Goal: Task Accomplishment & Management: Manage account settings

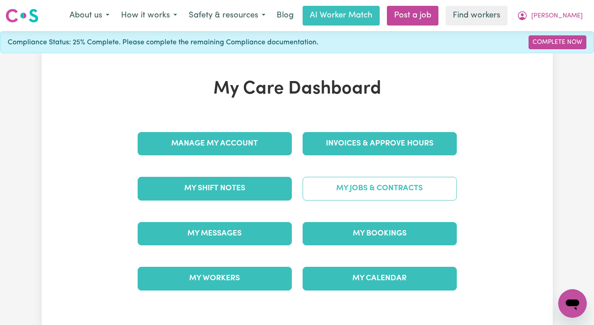
click at [361, 194] on link "My Jobs & Contracts" at bounding box center [379, 188] width 154 height 23
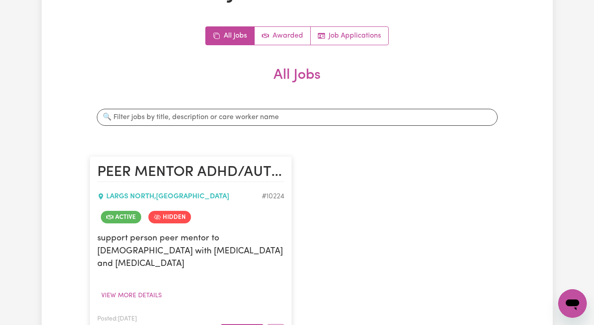
scroll to position [185, 0]
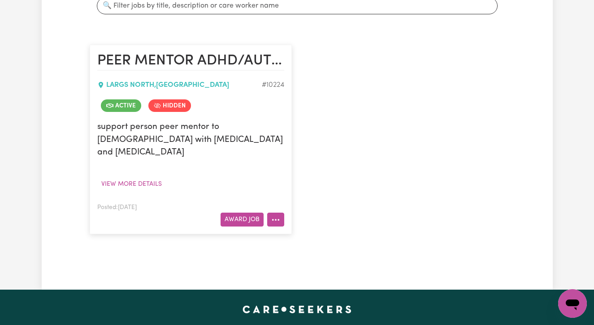
click at [276, 213] on button "More options" at bounding box center [275, 220] width 17 height 14
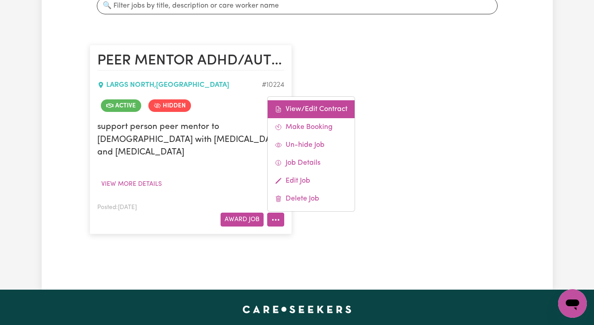
click at [304, 100] on link "View/Edit Contract" at bounding box center [311, 109] width 87 height 18
select select "WEEKDAY_DAYTIME"
select select "ASSISTANCE_SELF_CARE"
select select "ONE"
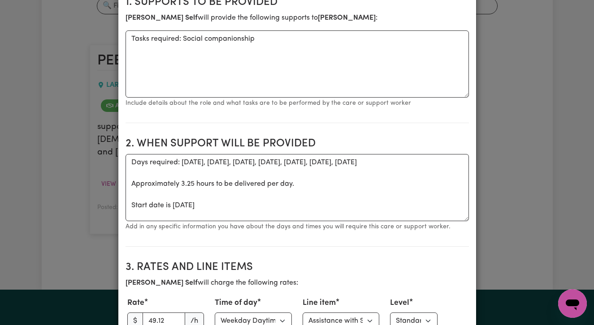
scroll to position [251, 0]
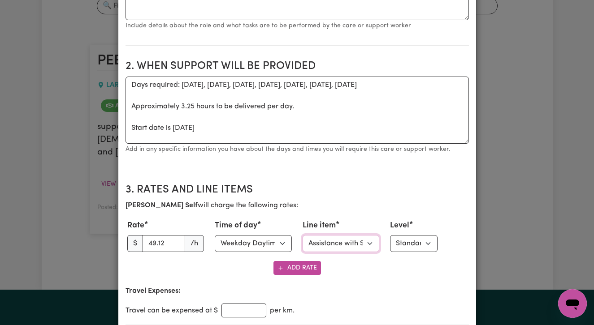
click at [368, 245] on select "Select line item Assistance with Self Care Activities Assistance with personal …" at bounding box center [340, 243] width 77 height 17
select select "INCREASED_SOCIAL_PARTICIPATION"
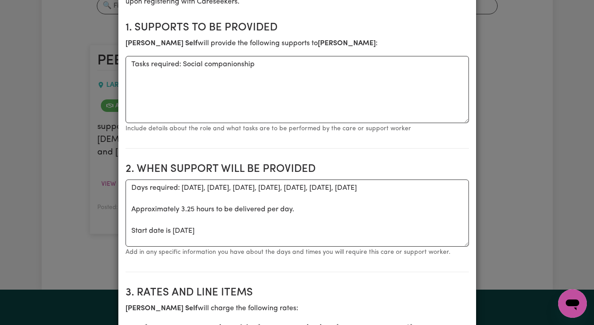
scroll to position [0, 0]
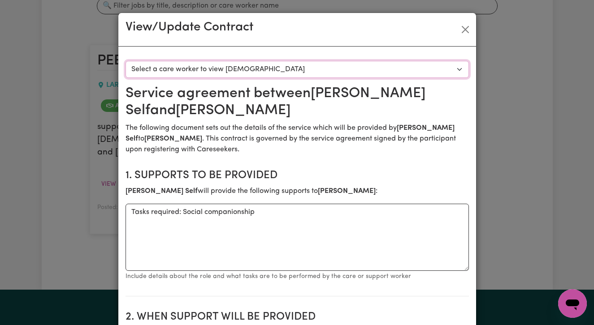
click at [301, 69] on select "Select a care worker to view [DEMOGRAPHIC_DATA] #7852 - [PERSON_NAME] (contract…" at bounding box center [296, 69] width 343 height 17
select select "7464"
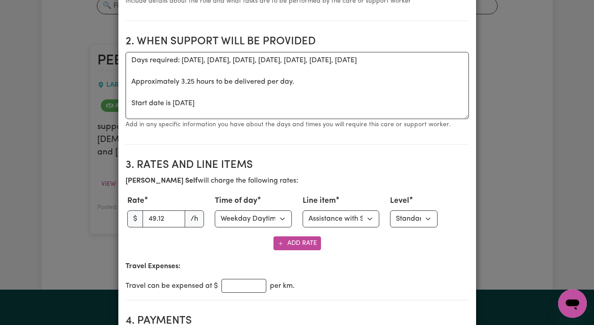
scroll to position [296, 0]
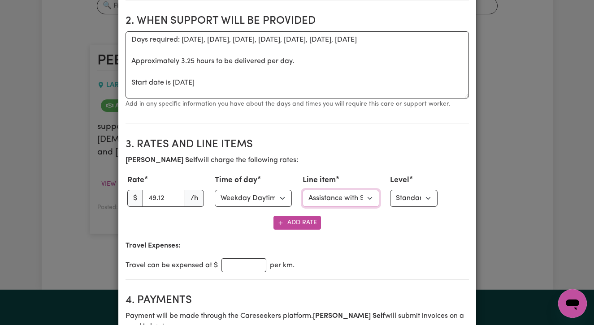
click at [362, 201] on select "Select line item Assistance with Self Care Activities Assistance with personal …" at bounding box center [340, 198] width 77 height 17
select select "INCREASED_SOCIAL_PARTICIPATION"
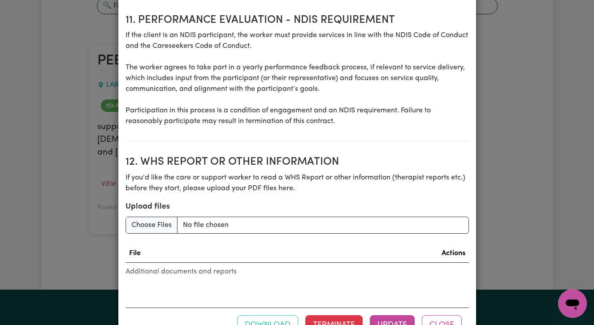
scroll to position [1262, 0]
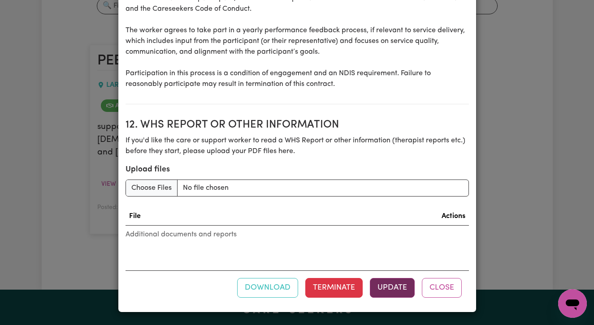
click at [391, 291] on button "Update" at bounding box center [392, 288] width 45 height 20
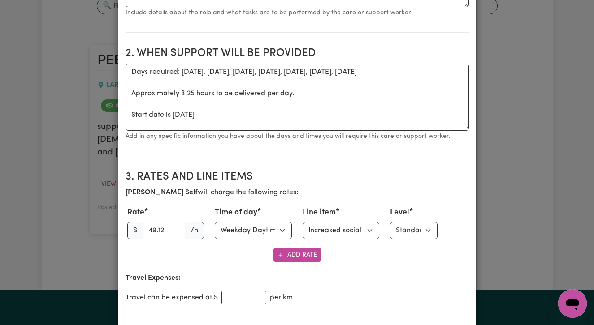
scroll to position [0, 0]
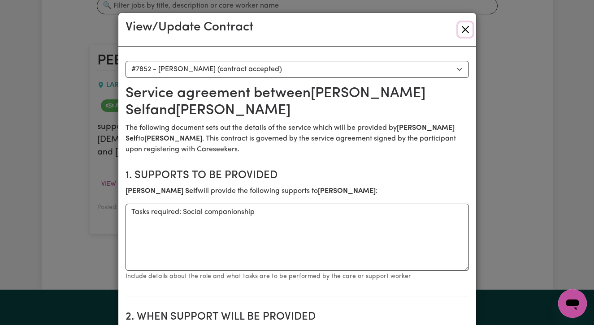
click at [467, 27] on button "Close" at bounding box center [465, 29] width 14 height 14
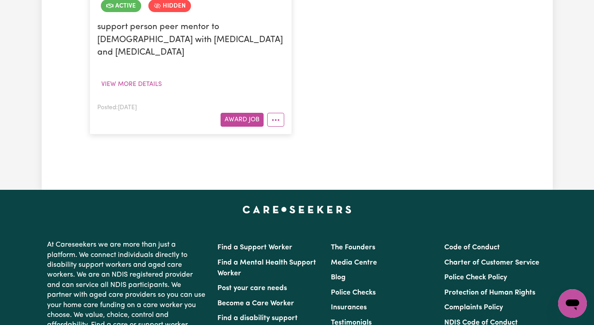
scroll to position [356, 0]
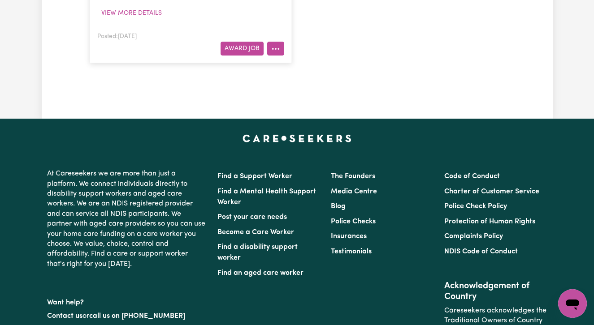
click at [279, 44] on icon "More options" at bounding box center [275, 48] width 9 height 9
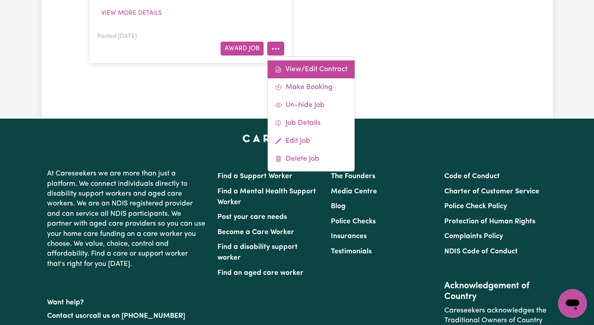
click at [290, 60] on link "View/Edit Contract" at bounding box center [311, 69] width 87 height 18
select select "WEEKDAY_DAYTIME"
select select "INCREASED_SOCIAL_PARTICIPATION"
select select "ONE"
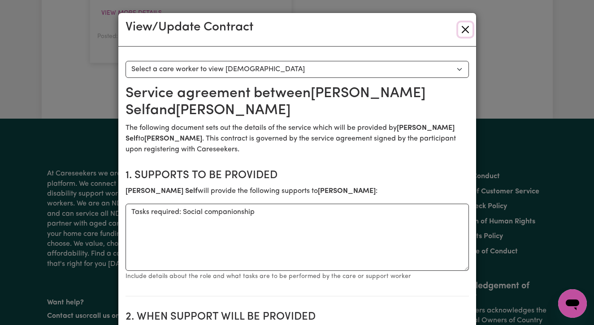
click at [463, 28] on button "Close" at bounding box center [465, 29] width 14 height 14
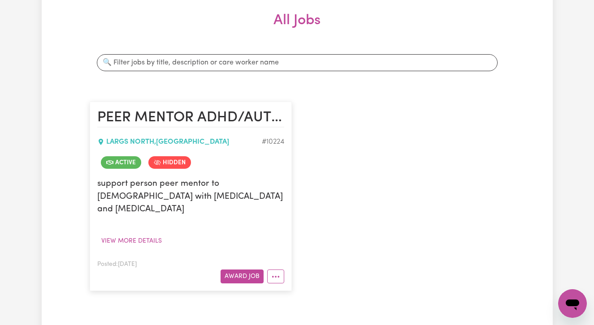
scroll to position [150, 0]
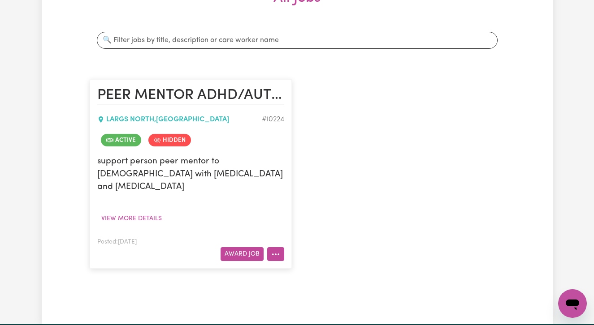
click at [273, 250] on icon "More options" at bounding box center [275, 254] width 9 height 9
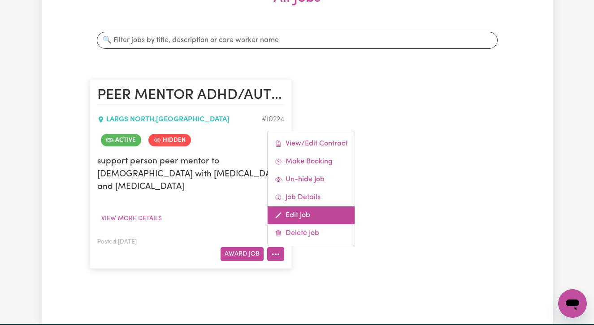
click at [305, 207] on link "Edit Job" at bounding box center [311, 216] width 87 height 18
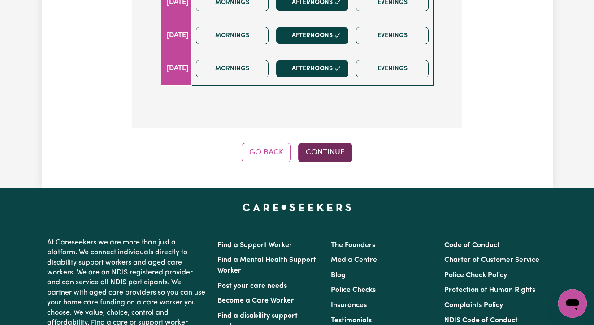
scroll to position [461, 0]
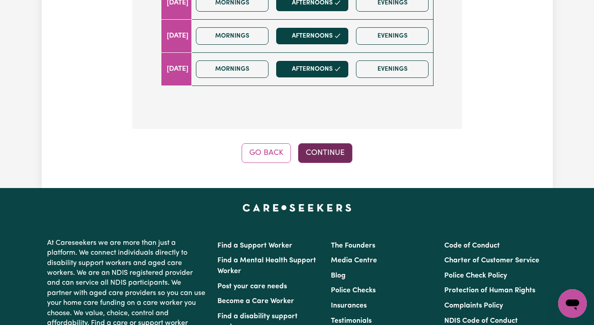
click at [329, 156] on button "Continue" at bounding box center [325, 153] width 54 height 20
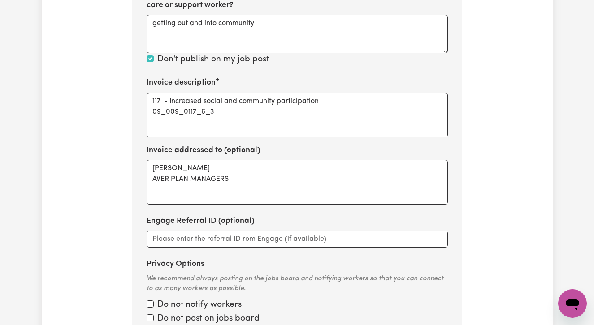
scroll to position [491, 0]
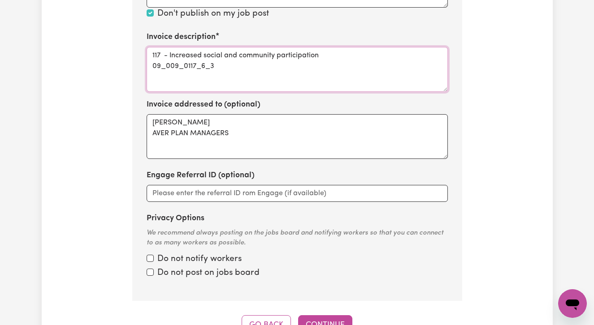
drag, startPoint x: 221, startPoint y: 66, endPoint x: 149, endPoint y: 63, distance: 72.7
click at [149, 63] on textarea "117 - Increased social and community participation 09_009_0117_6_3" at bounding box center [297, 69] width 301 height 45
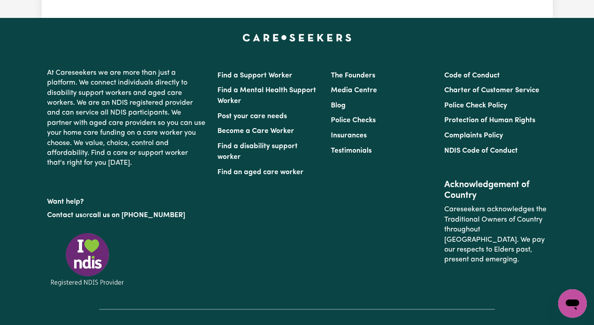
scroll to position [615, 0]
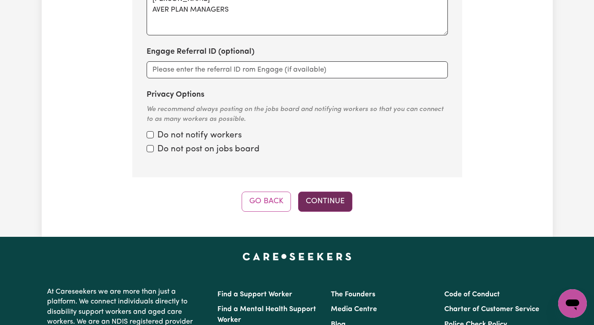
type textarea "117 - Increased social and community participation [PERSON_NAME]"
click at [327, 200] on button "Continue" at bounding box center [325, 202] width 54 height 20
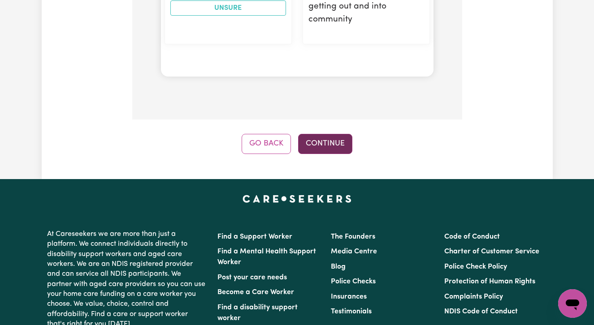
click at [330, 134] on button "Continue" at bounding box center [325, 144] width 54 height 20
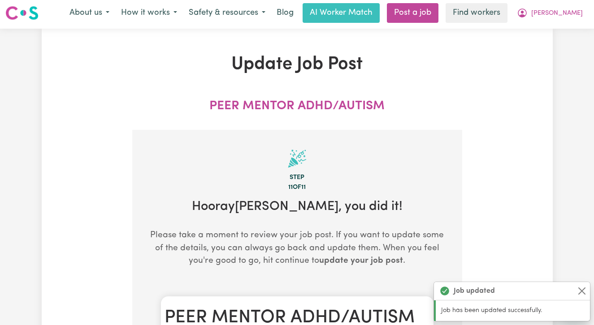
scroll to position [0, 0]
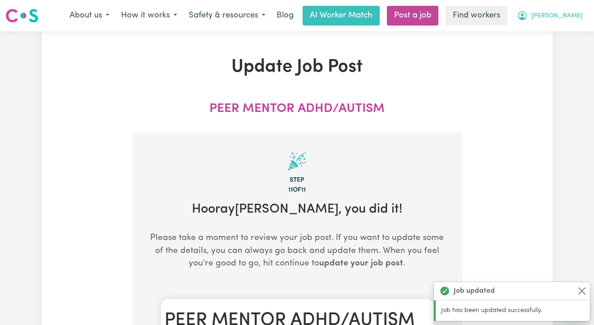
click at [569, 13] on span "[PERSON_NAME]" at bounding box center [557, 16] width 52 height 10
click at [564, 48] on link "Logout" at bounding box center [552, 51] width 71 height 17
